Goal: Information Seeking & Learning: Learn about a topic

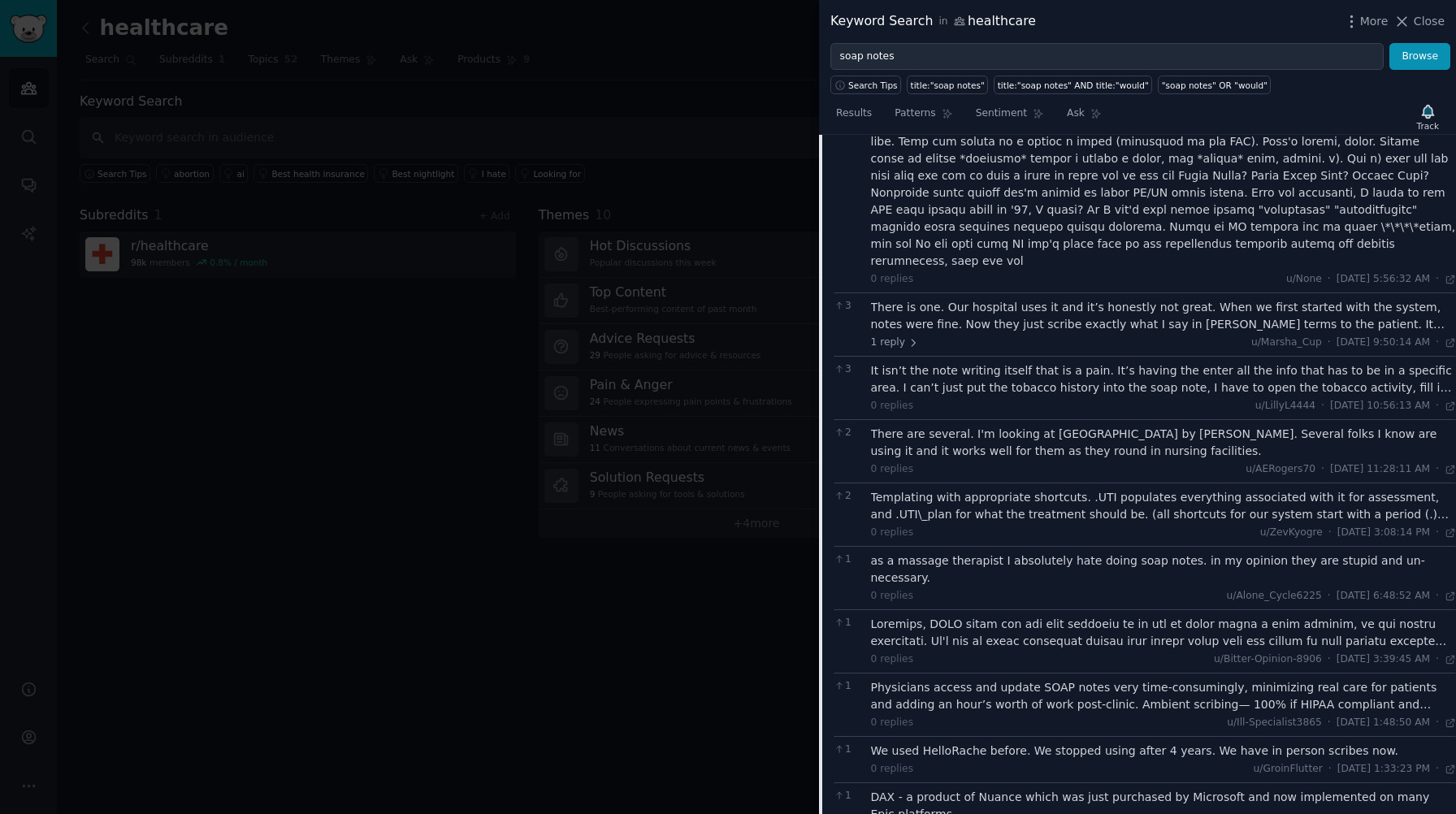
scroll to position [332, 0]
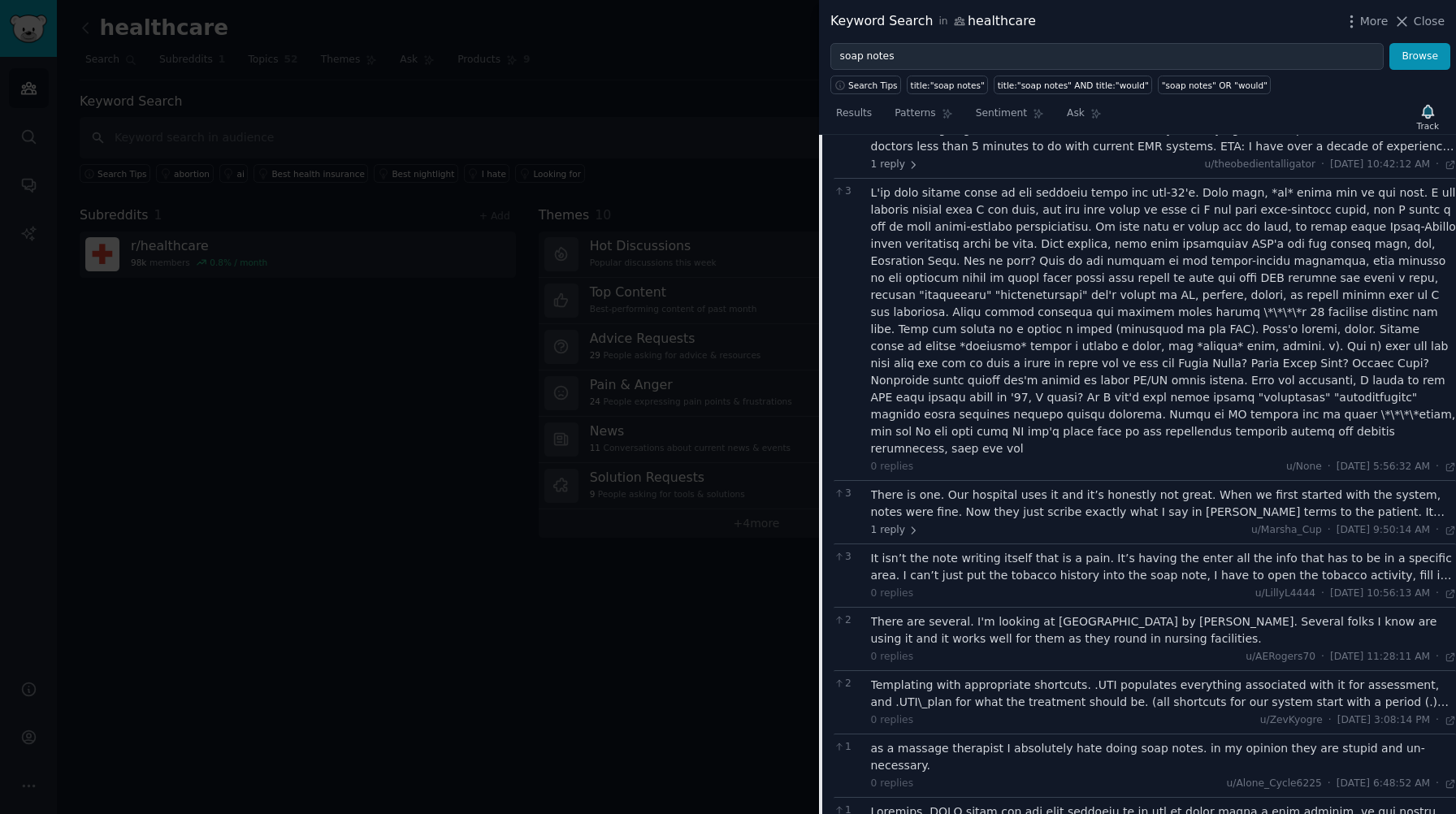
click at [1031, 212] on div at bounding box center [1165, 321] width 586 height 273
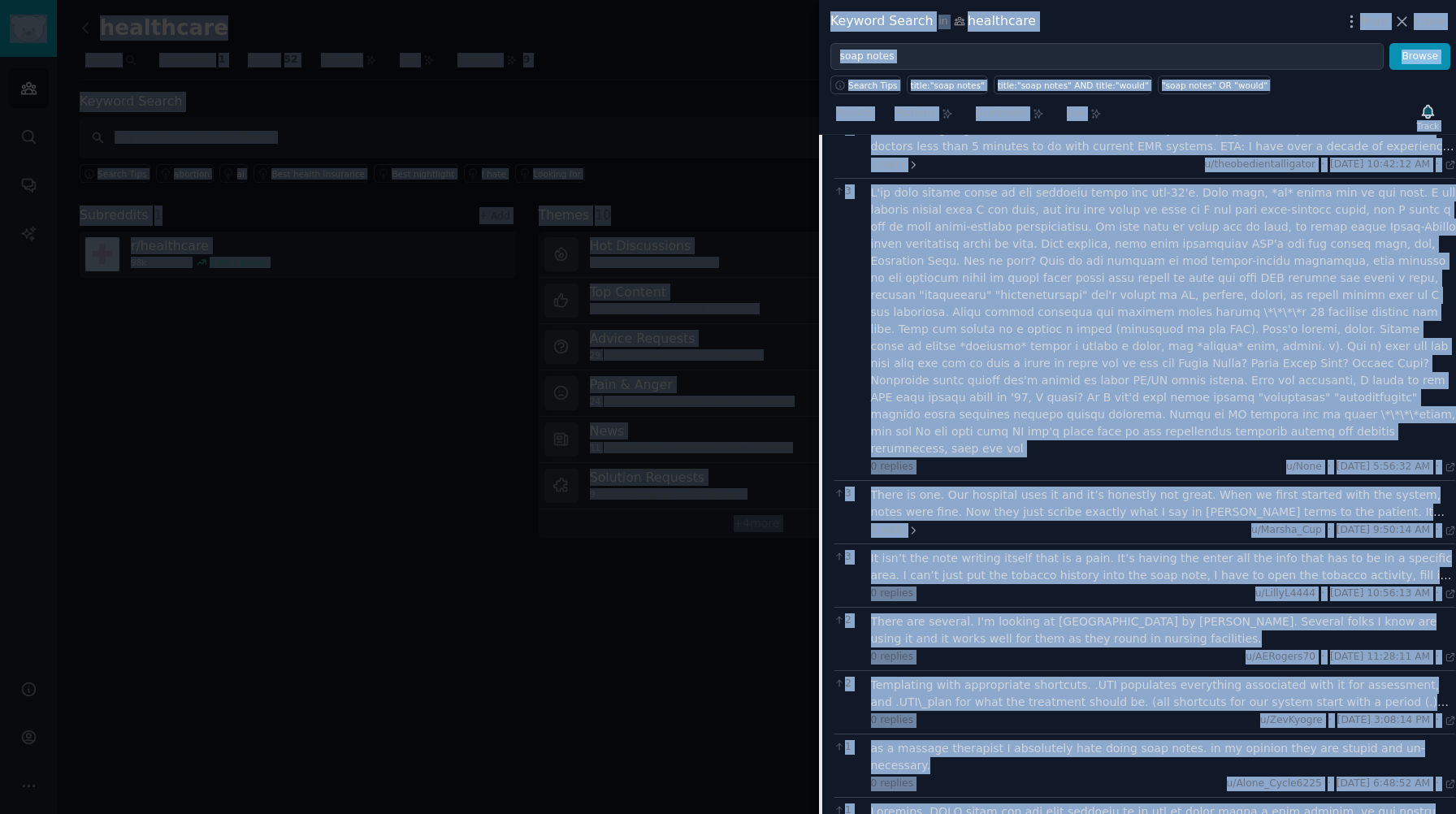
click at [1031, 212] on div at bounding box center [1165, 321] width 586 height 273
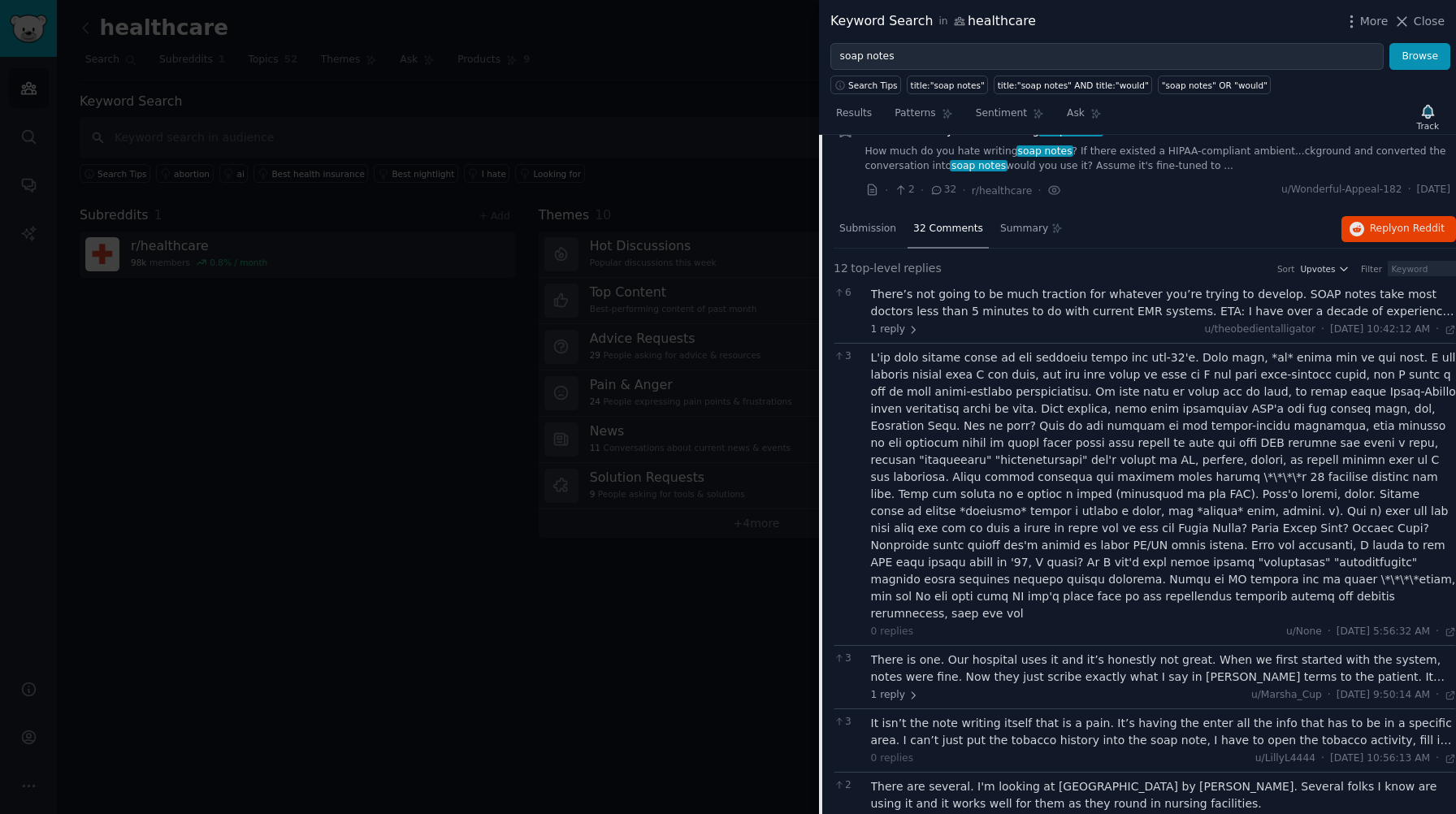
scroll to position [163, 0]
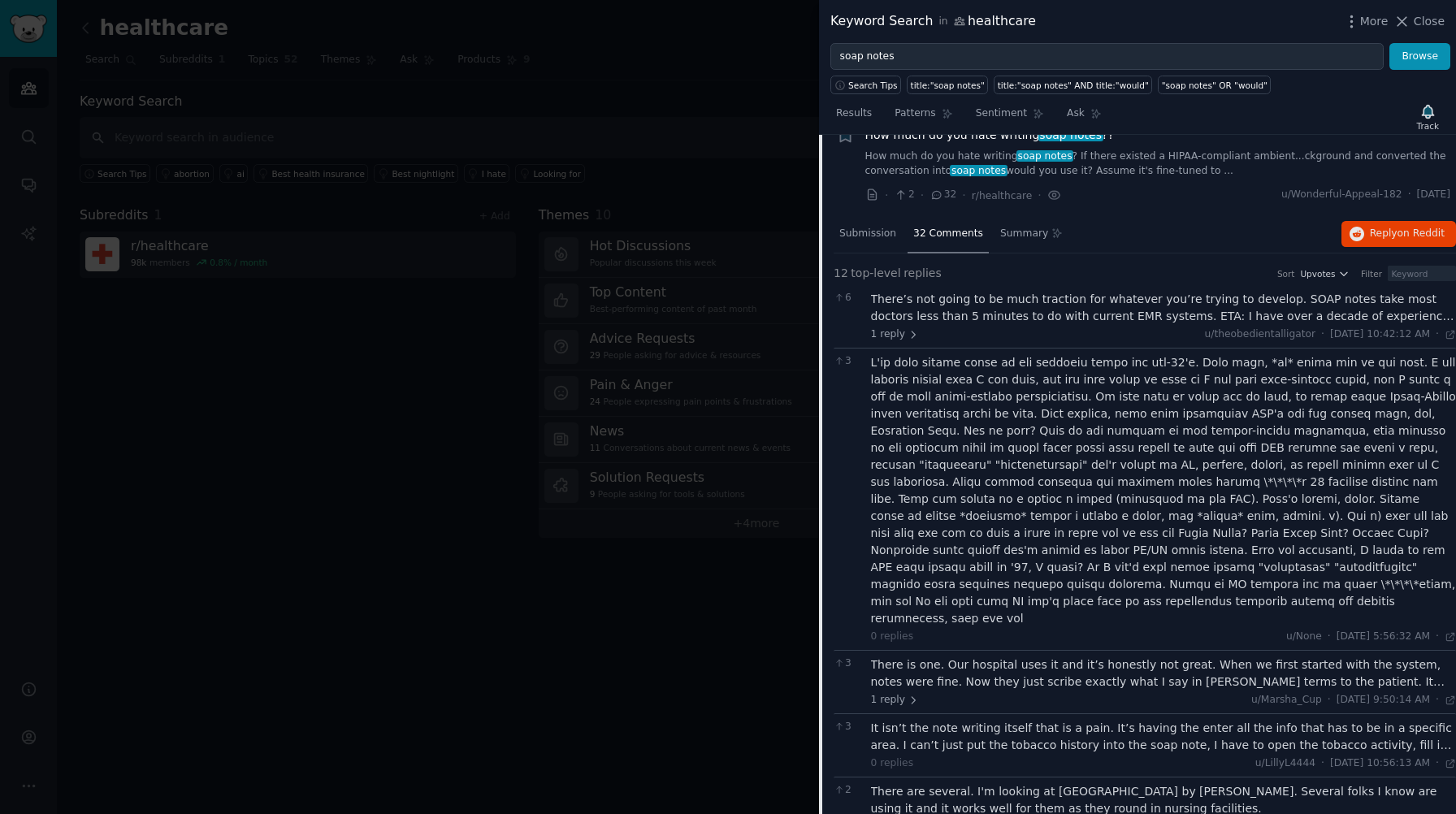
click at [887, 296] on div "There’s not going to be much traction for whatever you’re trying to develop. SO…" at bounding box center [1165, 307] width 586 height 35
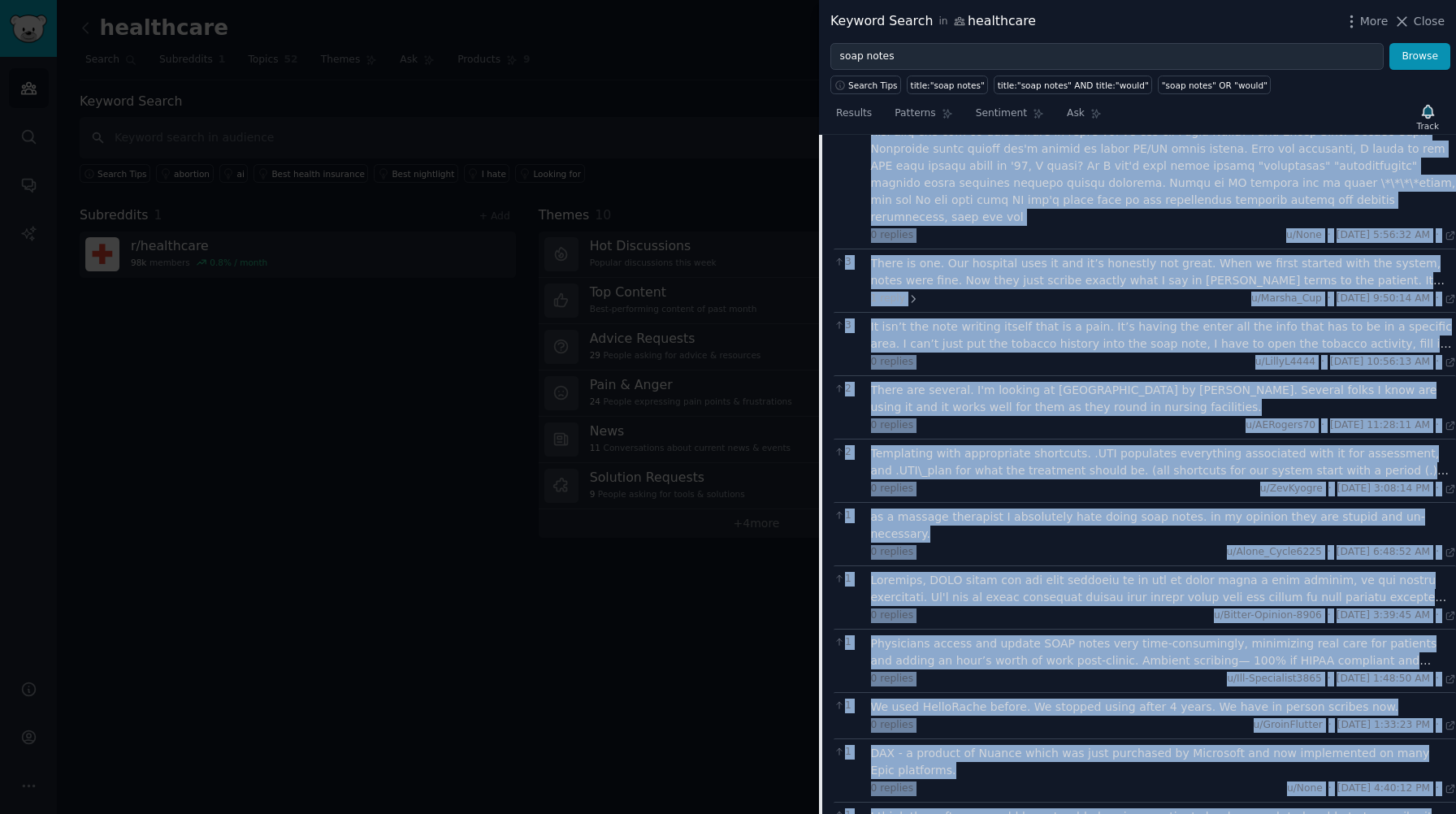
scroll to position [666, 0]
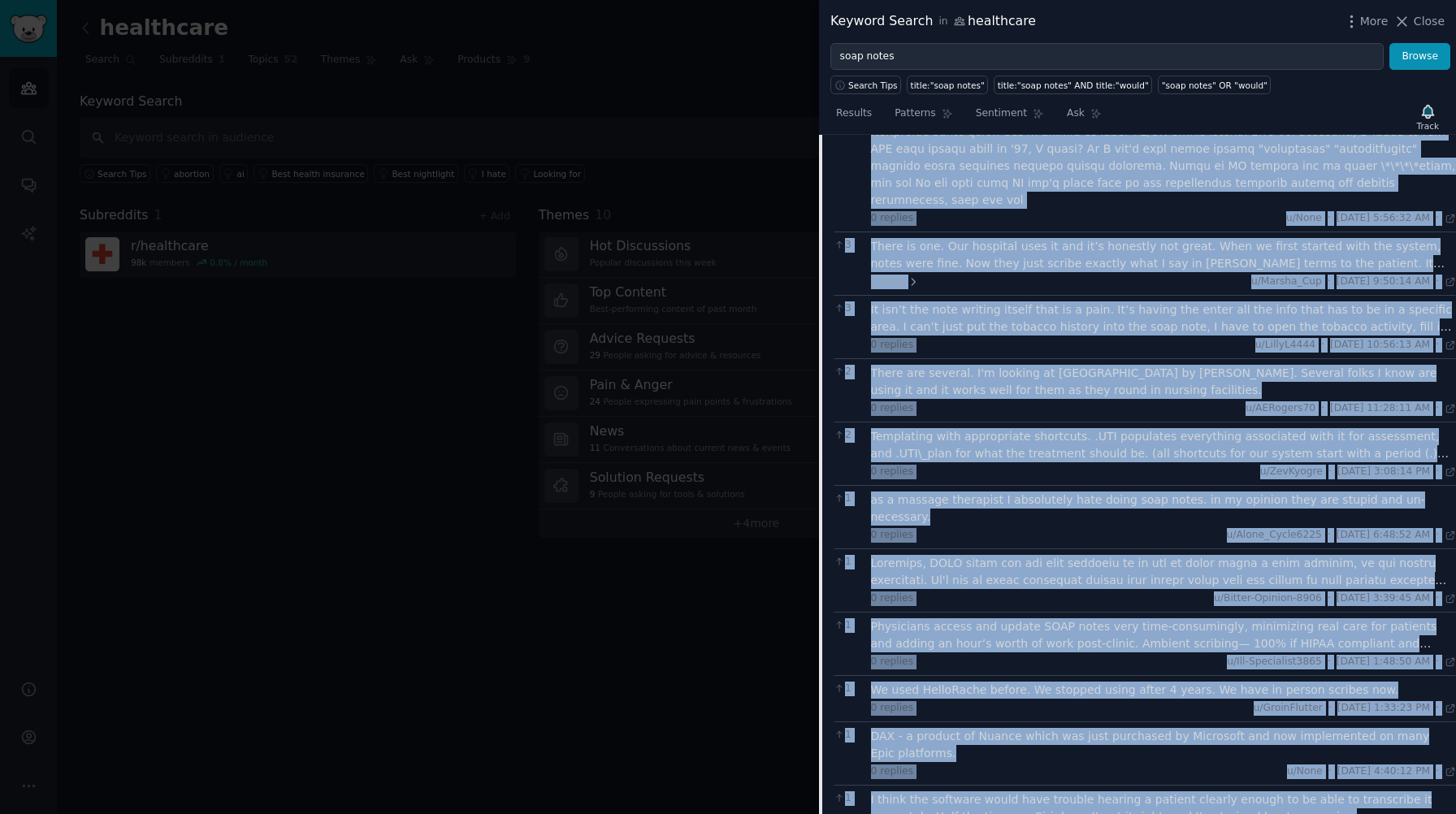
drag, startPoint x: 887, startPoint y: 296, endPoint x: 1265, endPoint y: 771, distance: 607.0
click at [1265, 771] on div "6 There’s not going to be much traction for whatever you’re trying to develop. …" at bounding box center [1144, 314] width 623 height 1067
copy div "Lorem’i dol sitam co ad elit seddoeiu tem incididu utl’et dolore ma aliquae. AD…"
click at [1011, 110] on span "Sentiment" at bounding box center [1002, 113] width 51 height 15
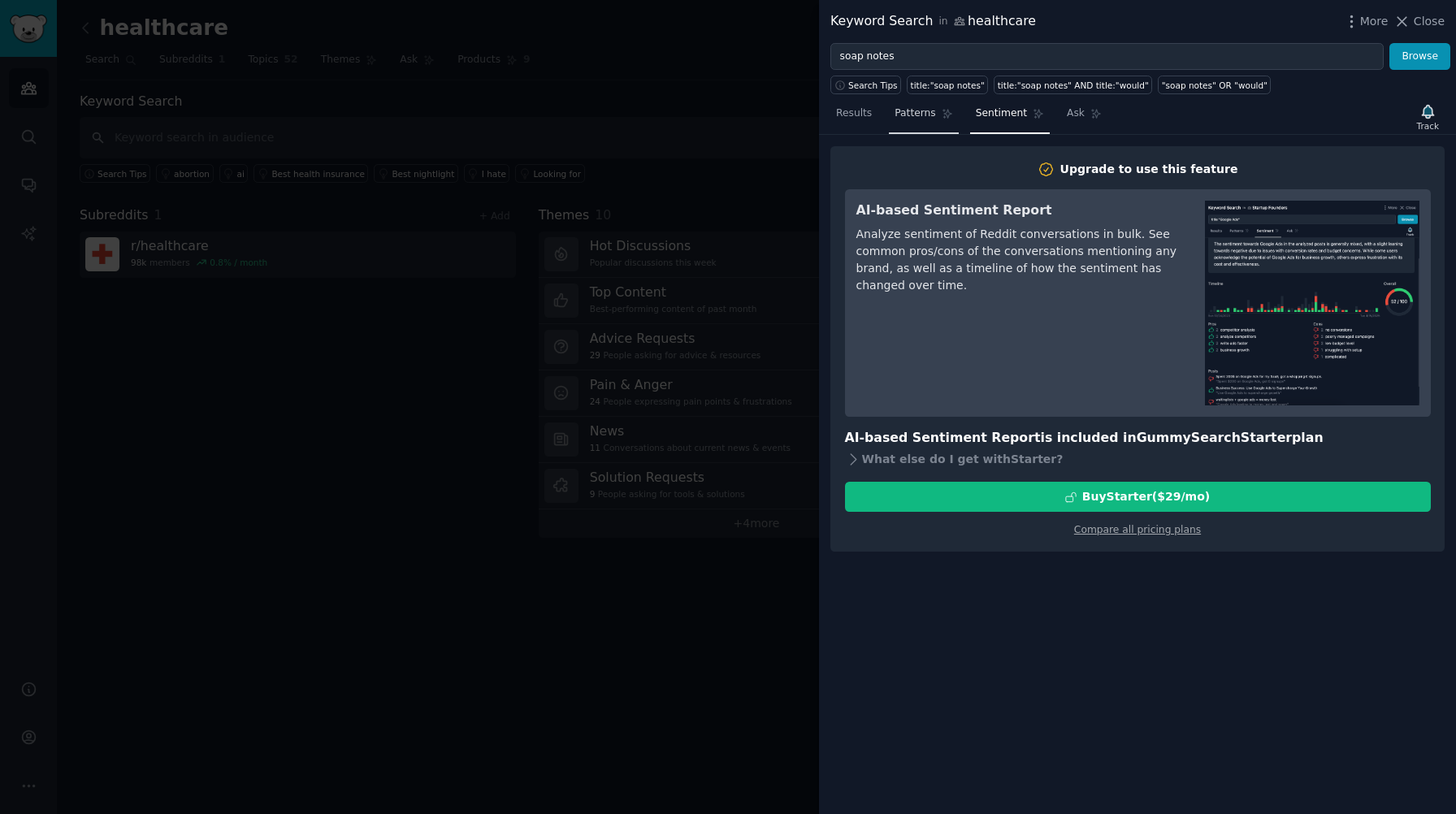
click at [916, 110] on span "Patterns" at bounding box center [915, 113] width 41 height 15
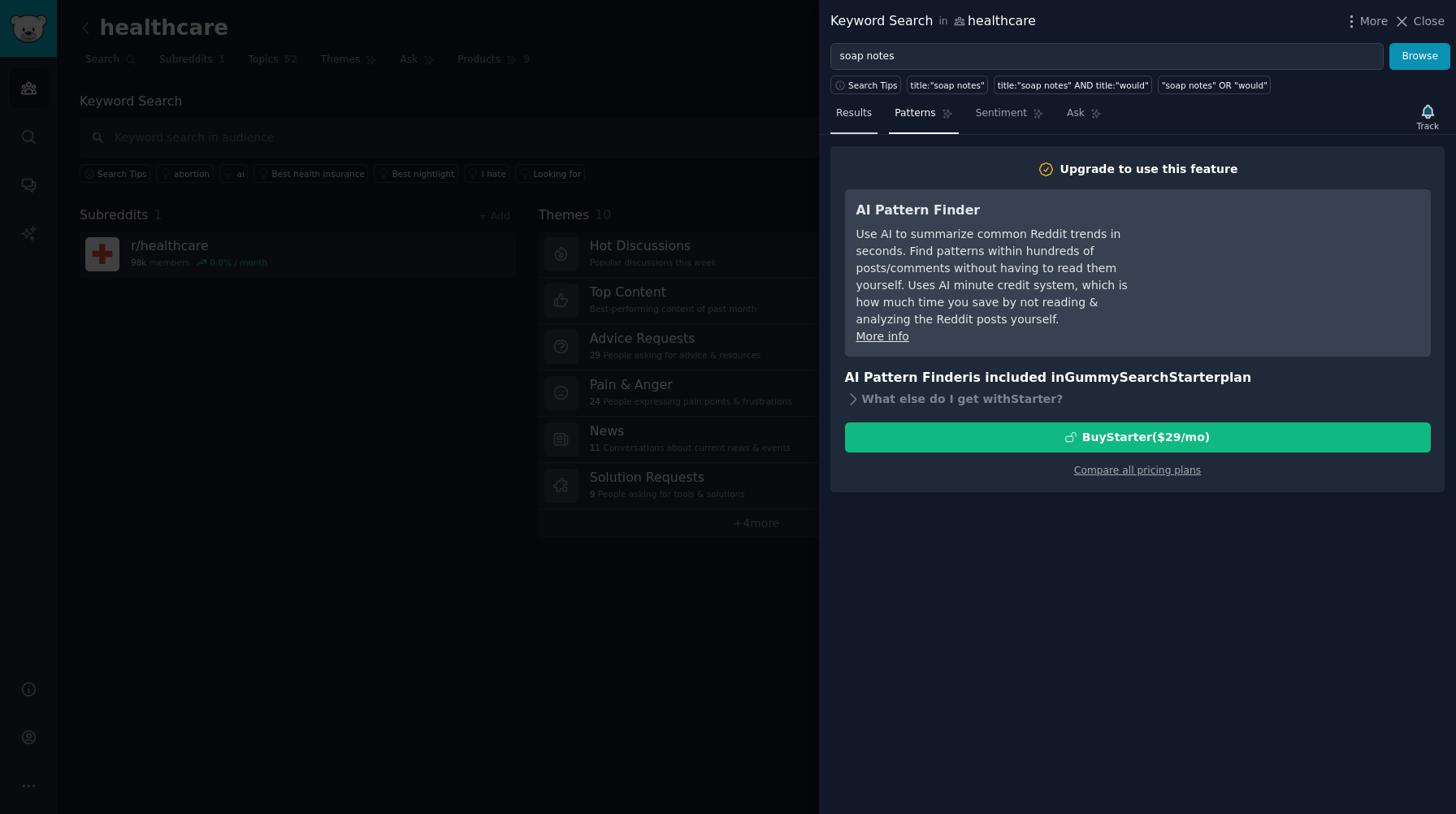
click at [861, 117] on span "Results" at bounding box center [854, 113] width 35 height 15
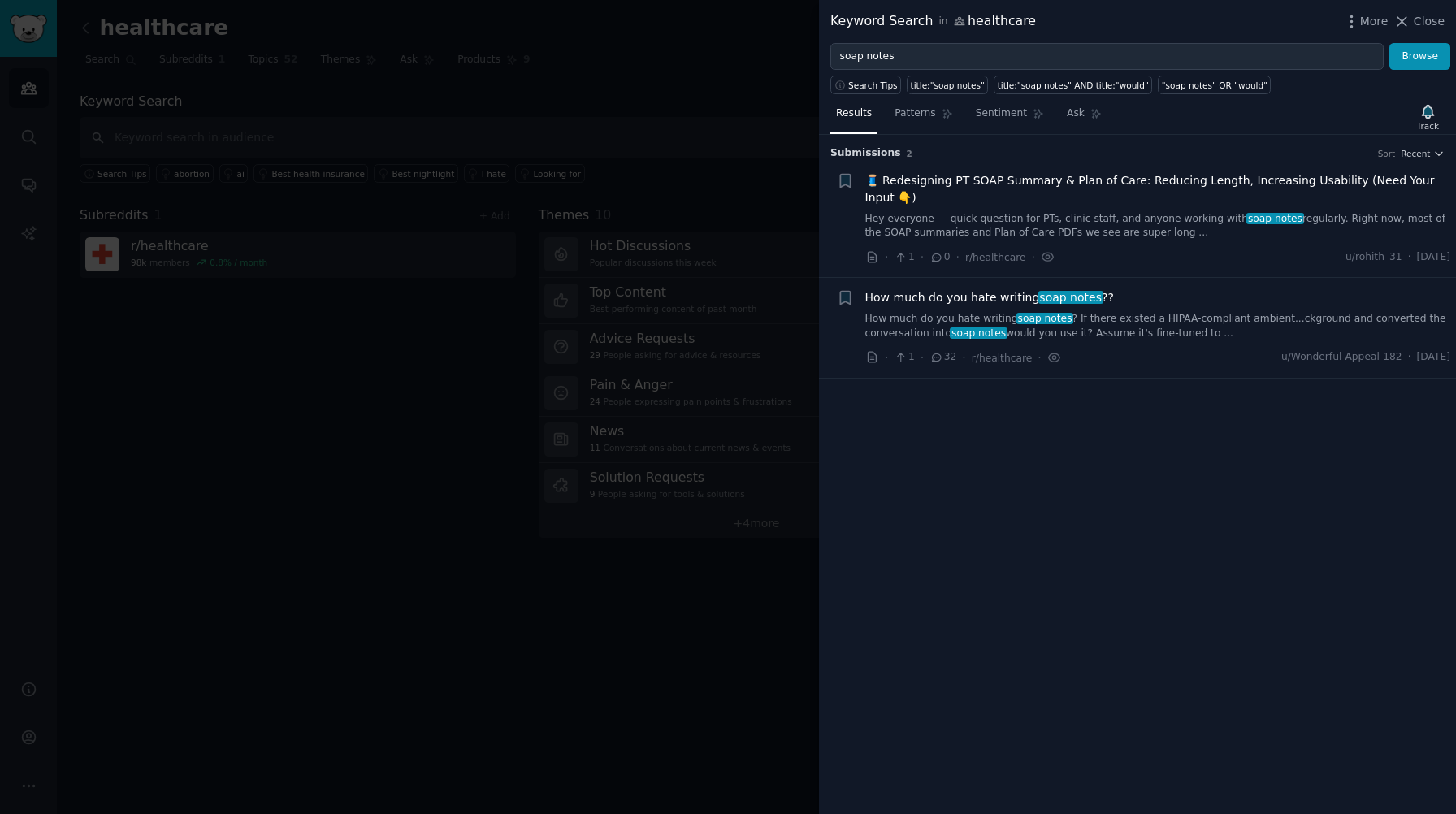
click at [988, 299] on span "How much do you hate writing soap notes ??" at bounding box center [989, 298] width 249 height 17
